Goal: Information Seeking & Learning: Compare options

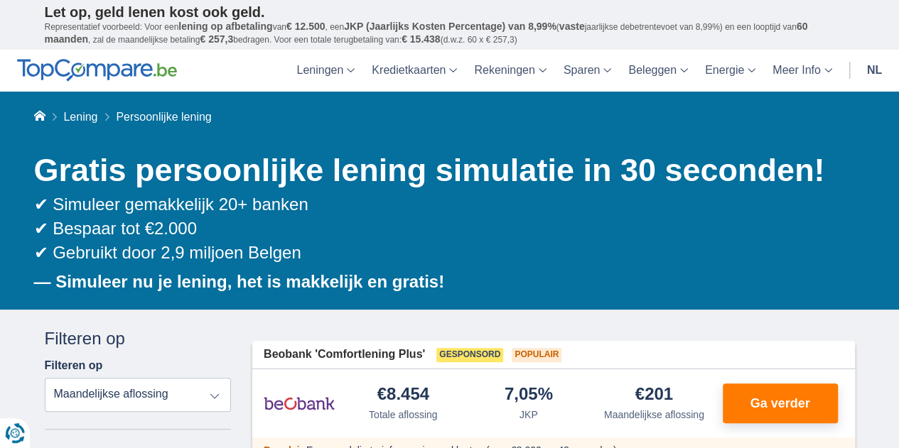
click at [205, 390] on select "Totale aflossing JKP Maandelijkse aflossing" at bounding box center [138, 395] width 187 height 34
click at [45, 378] on select "Totale aflossing JKP Maandelijkse aflossing" at bounding box center [138, 395] width 187 height 34
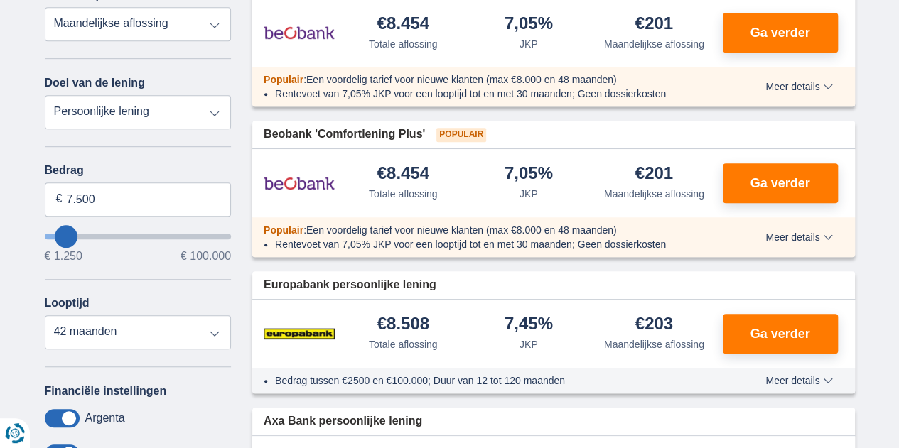
scroll to position [365, 0]
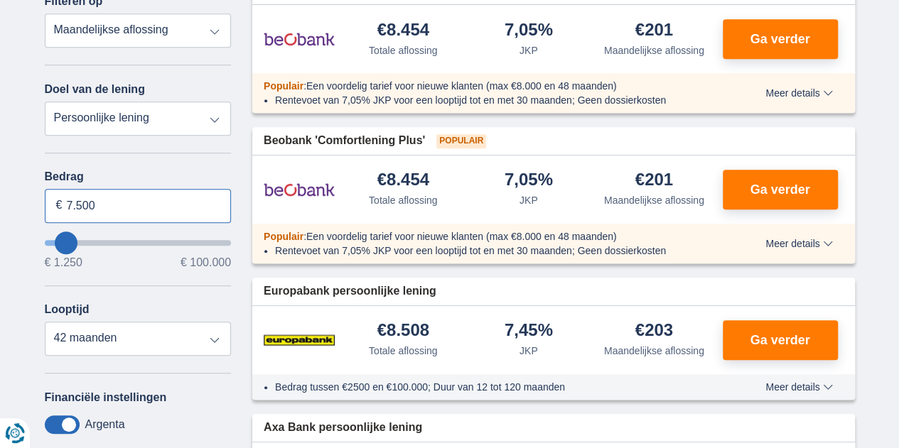
click at [155, 198] on input "7.500" at bounding box center [138, 206] width 187 height 34
type input "7"
type input "5.000"
type input "5250"
select select "36"
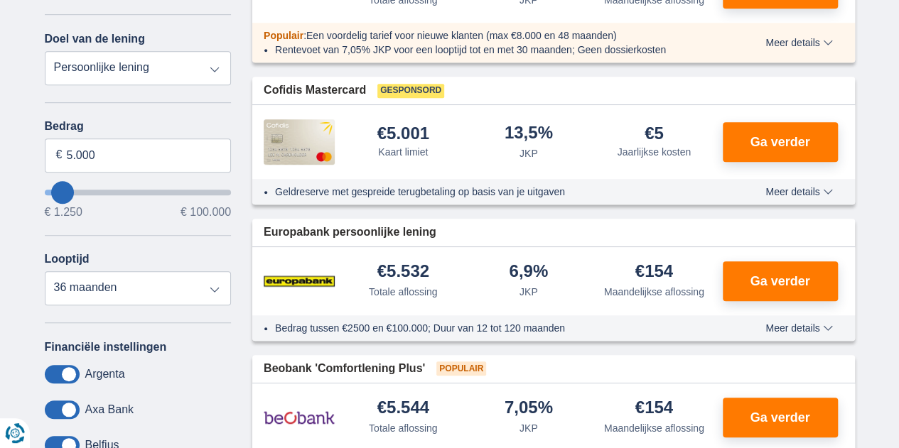
scroll to position [421, 0]
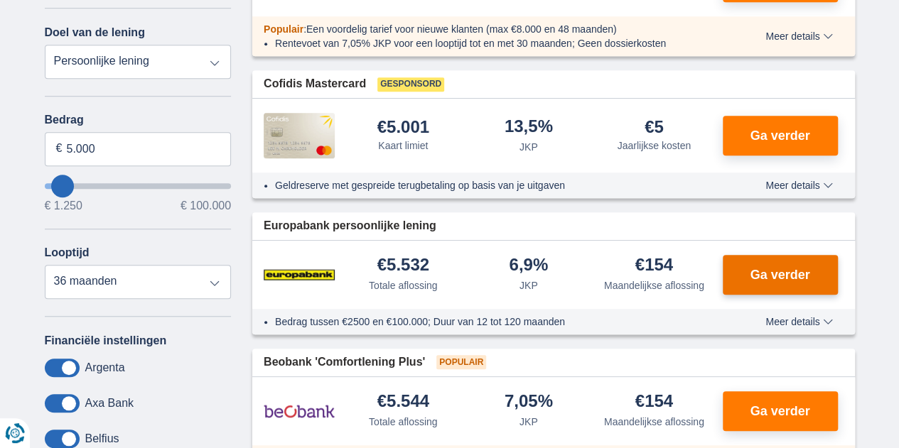
click at [808, 257] on button "Ga verder" at bounding box center [780, 275] width 115 height 40
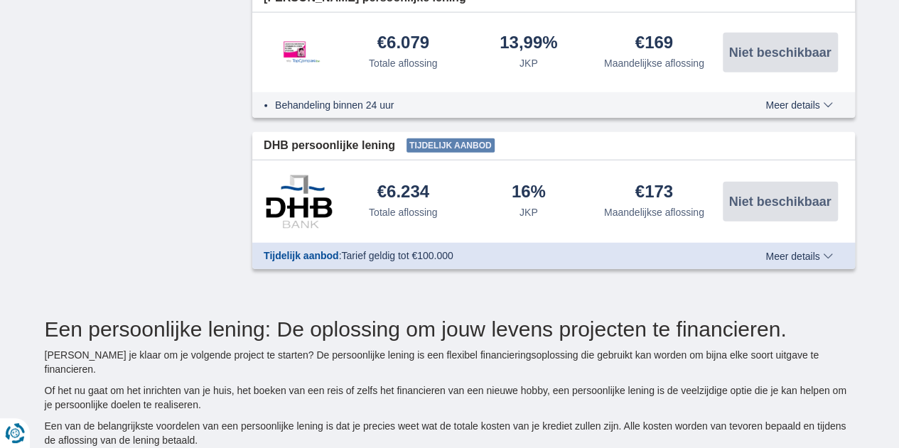
scroll to position [1899, 0]
